Goal: Obtain resource: Download file/media

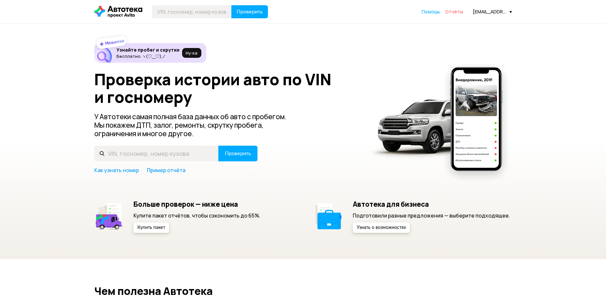
click at [454, 10] on span "Отчёты" at bounding box center [454, 11] width 18 height 6
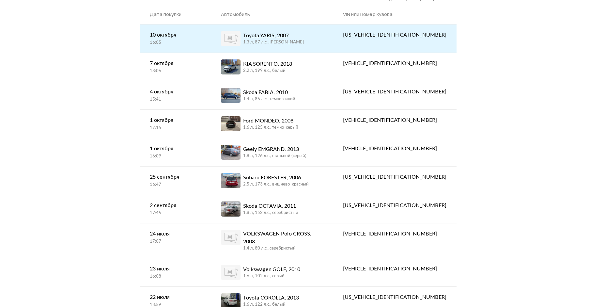
scroll to position [163, 0]
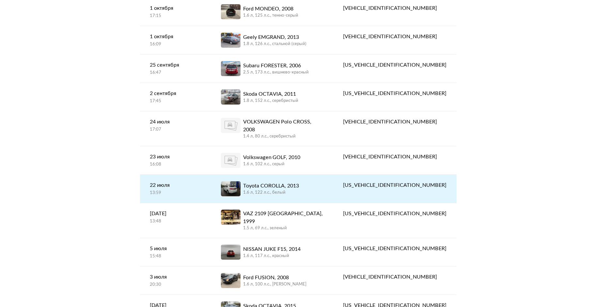
click at [442, 181] on div "[US_VEHICLE_IDENTIFICATION_NUMBER]" at bounding box center [395, 185] width 104 height 8
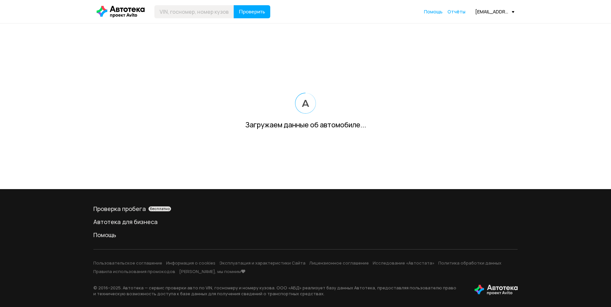
click at [576, 11] on header "Проверить Помощь Отчёты [EMAIL_ADDRESS][DOMAIN_NAME]" at bounding box center [305, 11] width 611 height 23
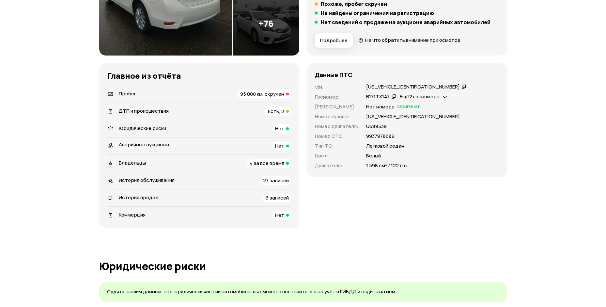
scroll to position [131, 0]
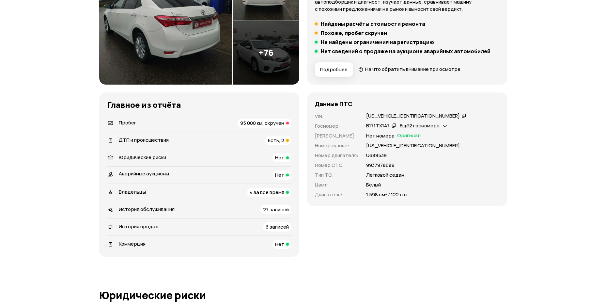
click at [462, 116] on icon at bounding box center [464, 115] width 5 height 7
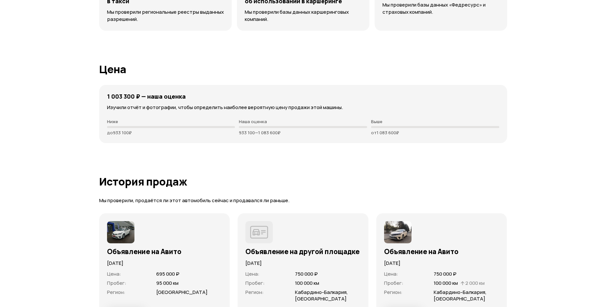
scroll to position [1999, 0]
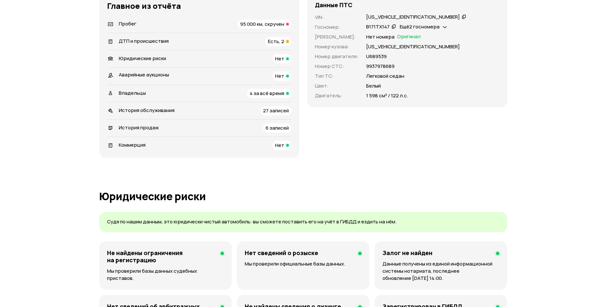
scroll to position [0, 0]
